Goal: Task Accomplishment & Management: Manage account settings

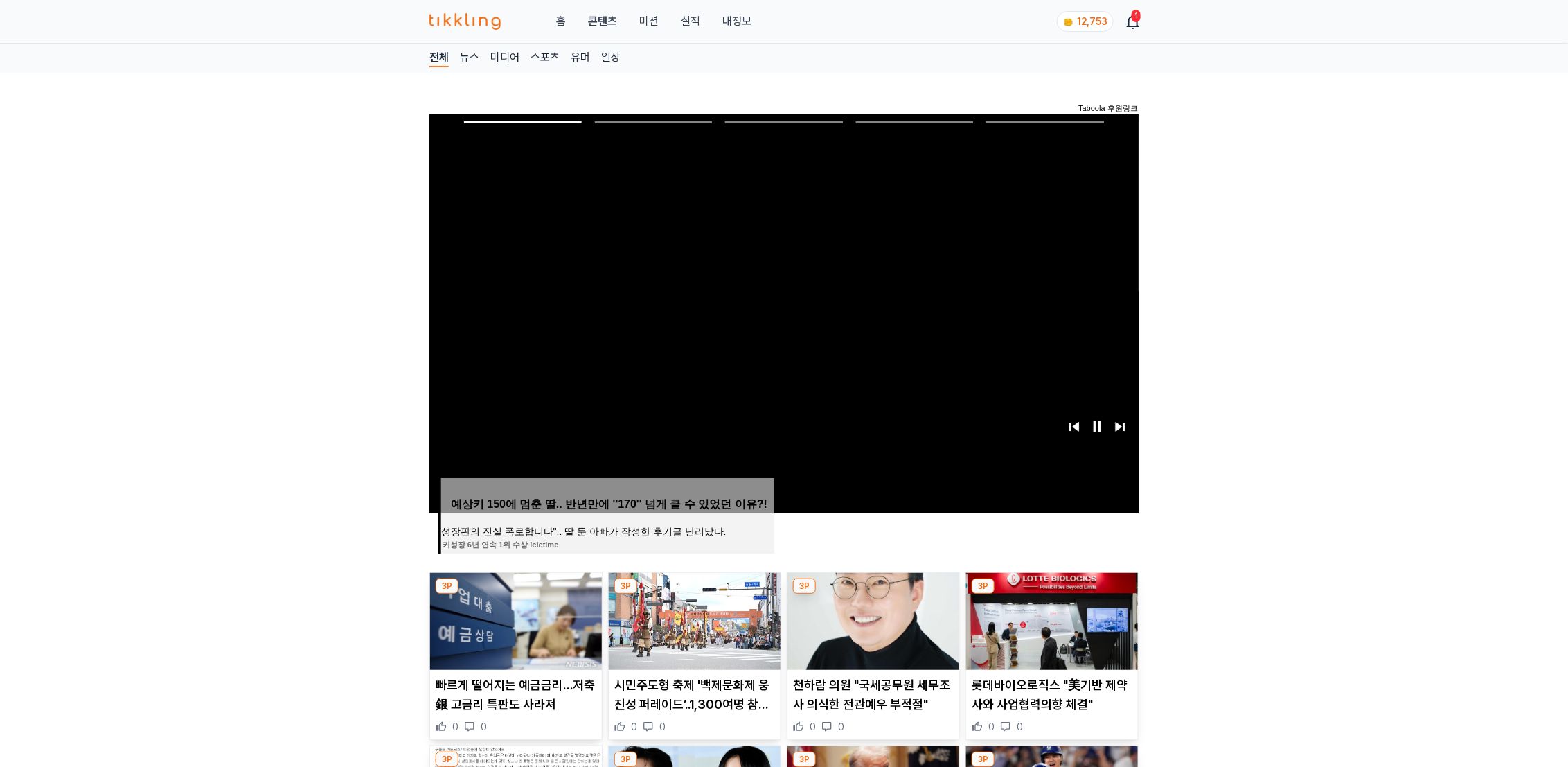
click at [741, 24] on link "내정보" at bounding box center [737, 21] width 29 height 17
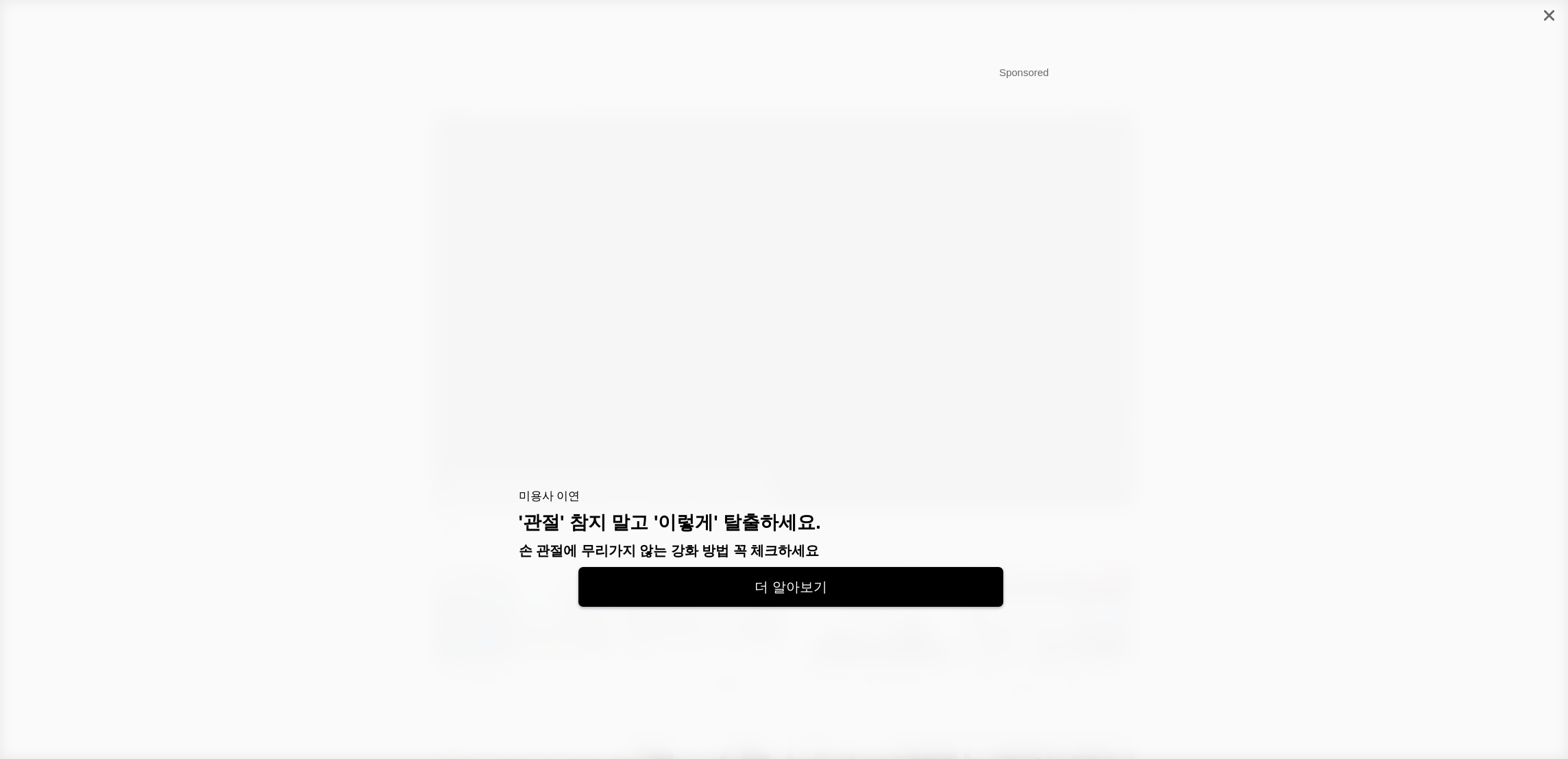
click at [1551, 19] on icon "close" at bounding box center [1549, 15] width 10 height 10
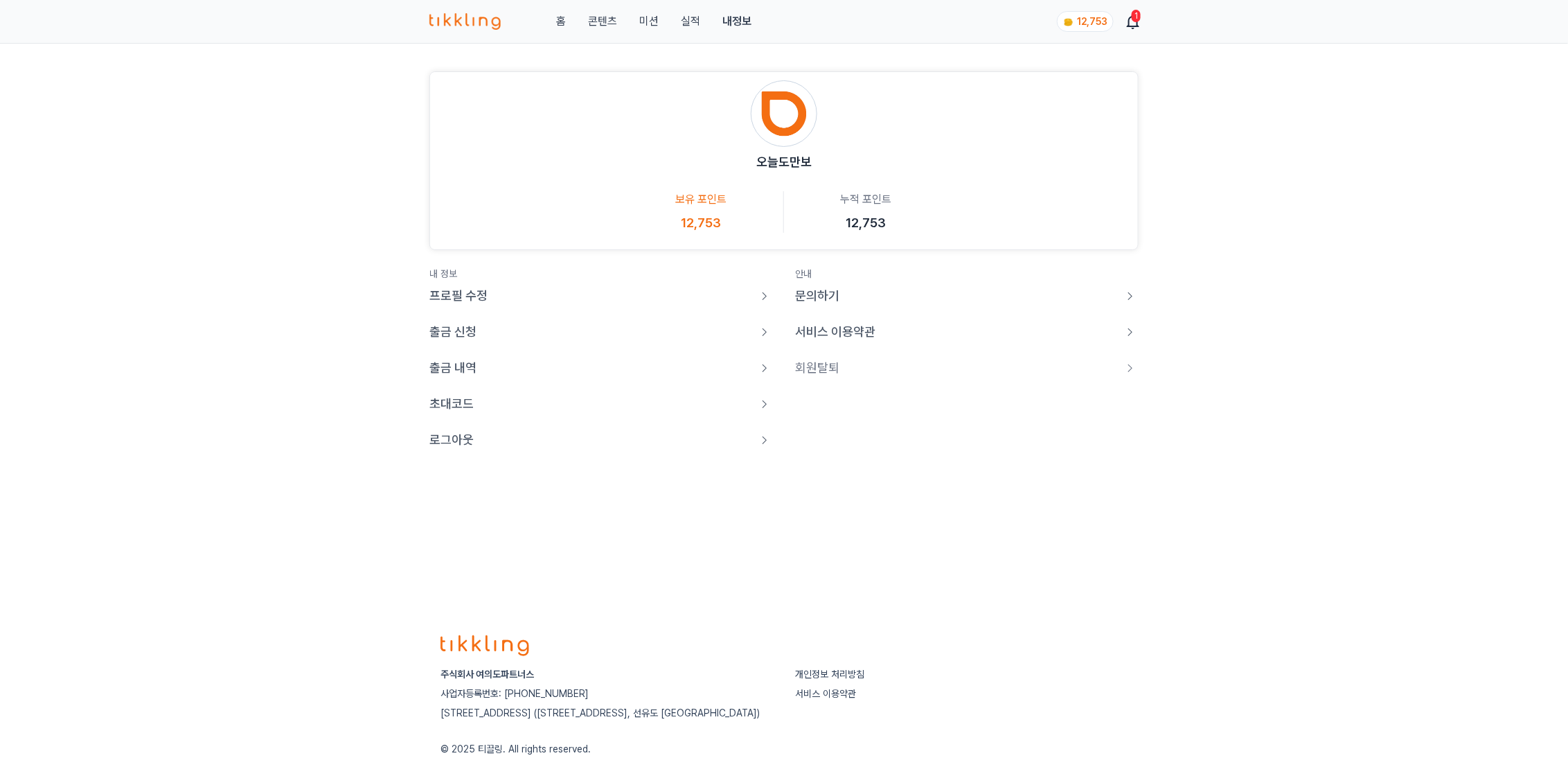
click at [449, 437] on p "로그아웃" at bounding box center [452, 440] width 44 height 19
